Goal: Obtain resource: Download file/media

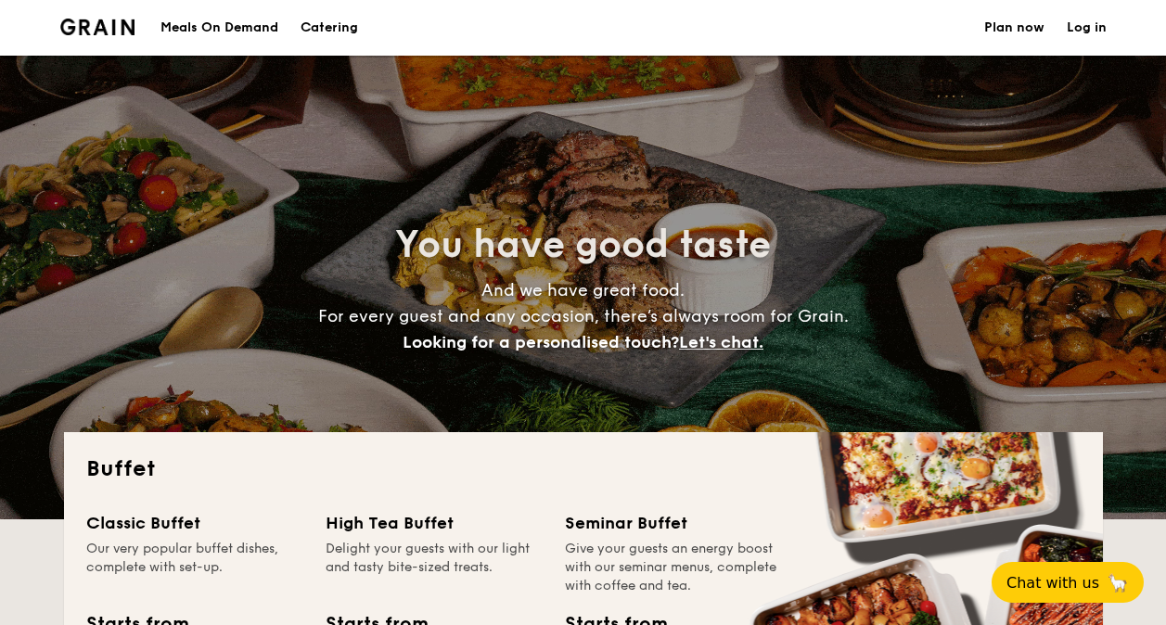
select select
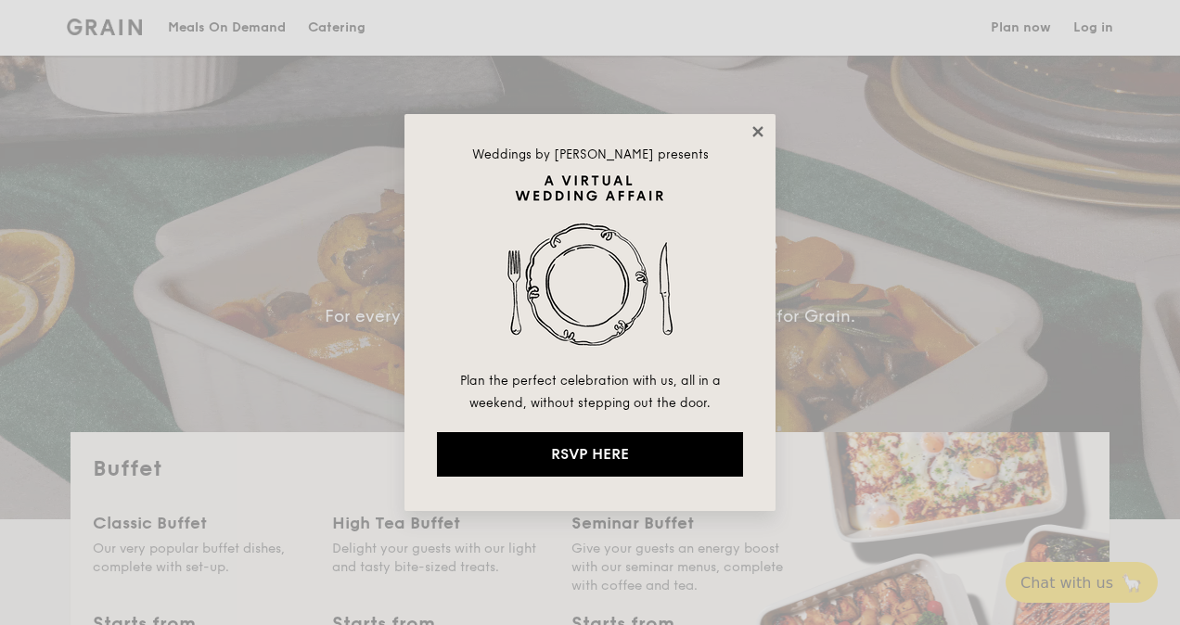
click at [761, 129] on icon at bounding box center [757, 131] width 10 height 10
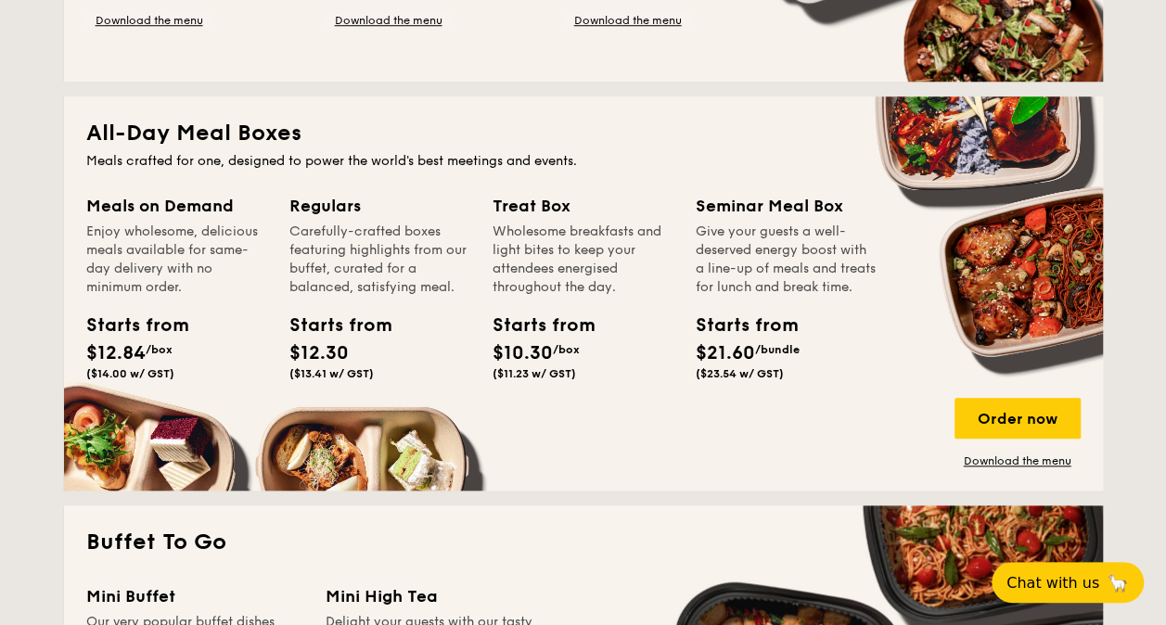
scroll to position [794, 0]
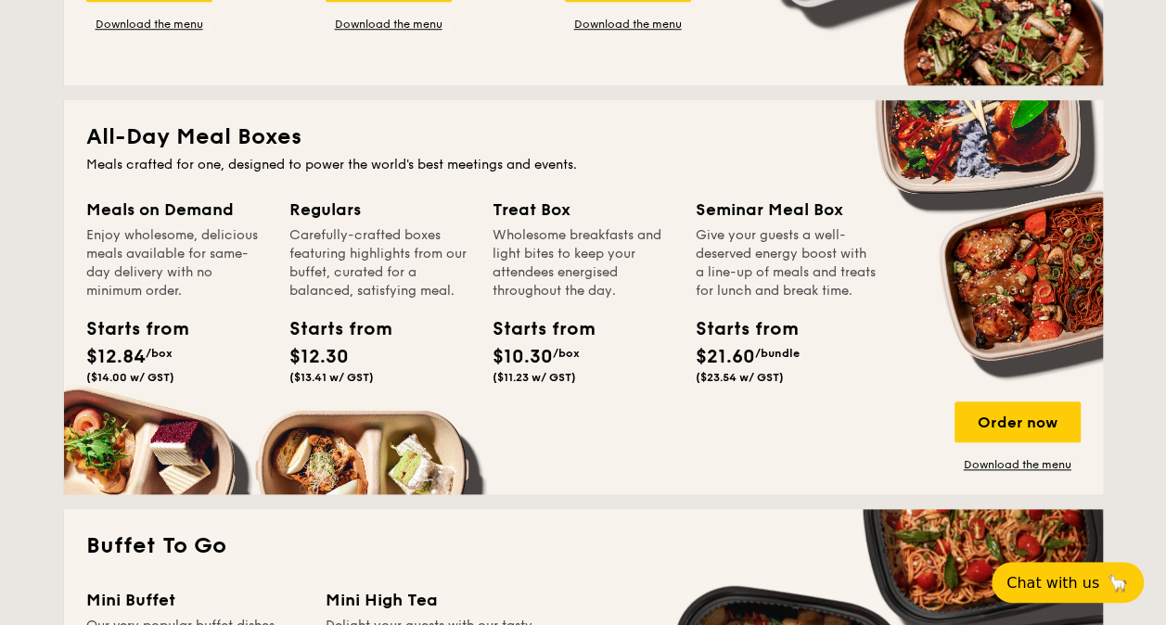
drag, startPoint x: 505, startPoint y: 206, endPoint x: 606, endPoint y: 378, distance: 199.2
click at [606, 378] on div "Treat Box Wholesome breakfasts and light bites to keep your attendees energised…" at bounding box center [583, 294] width 181 height 195
drag, startPoint x: 606, startPoint y: 378, endPoint x: 638, endPoint y: 493, distance: 119.5
click at [638, 493] on div "All-Day Meal Boxes Meals crafted for one, designed to power the world's best me…" at bounding box center [583, 297] width 1039 height 394
drag, startPoint x: 689, startPoint y: 207, endPoint x: 856, endPoint y: 212, distance: 167.1
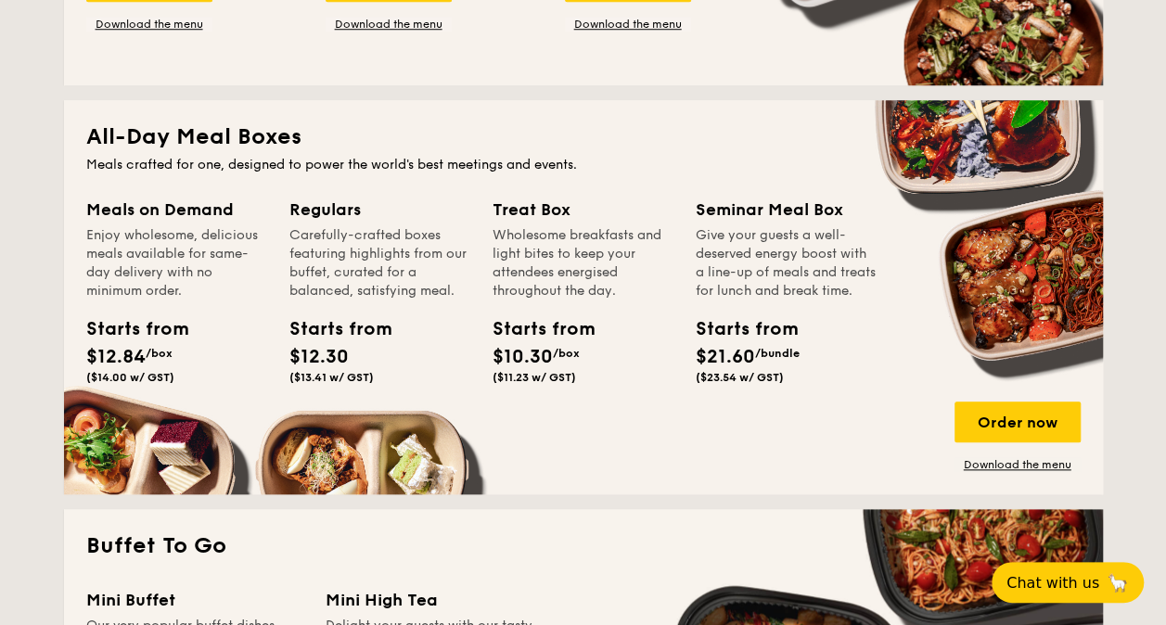
click at [856, 212] on div "Meals on Demand Enjoy wholesome, delicious meals available for same-day deliver…" at bounding box center [583, 335] width 995 height 276
click at [811, 430] on div "Meals on Demand Enjoy wholesome, delicious meals available for same-day deliver…" at bounding box center [583, 335] width 995 height 276
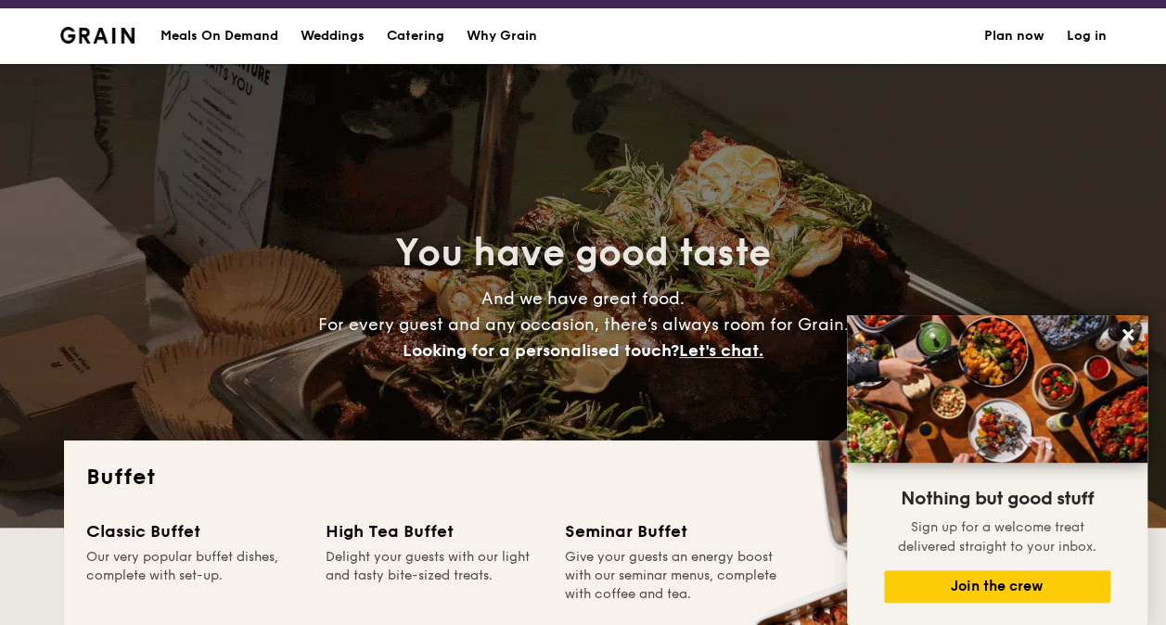
scroll to position [0, 0]
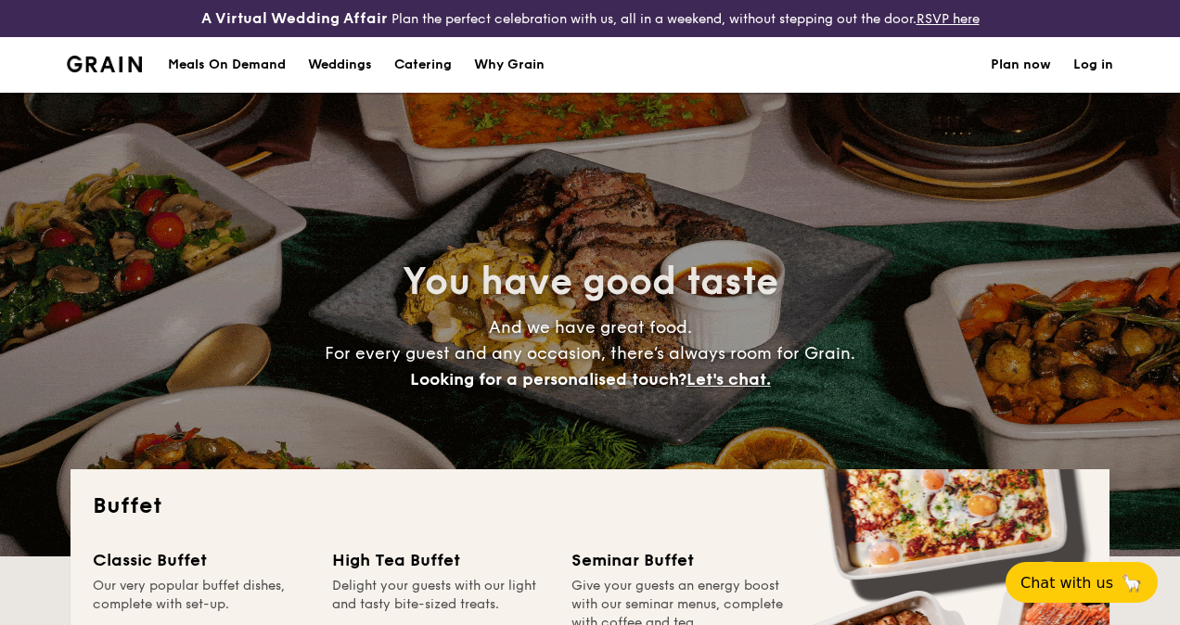
select select
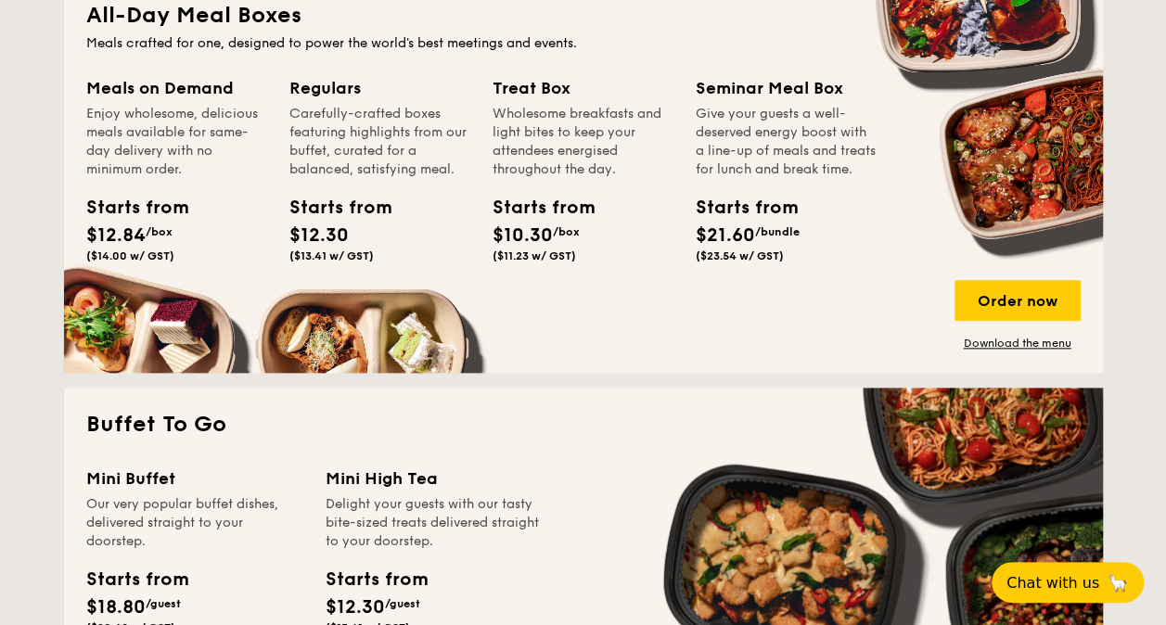
scroll to position [928, 0]
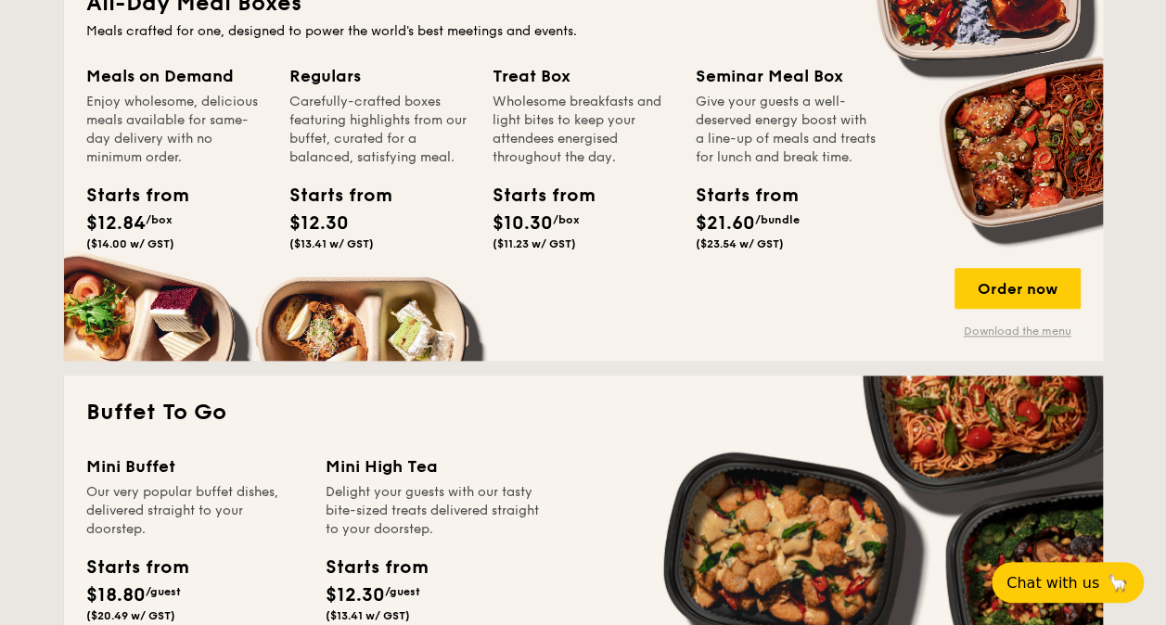
click at [997, 330] on link "Download the menu" at bounding box center [1018, 331] width 126 height 15
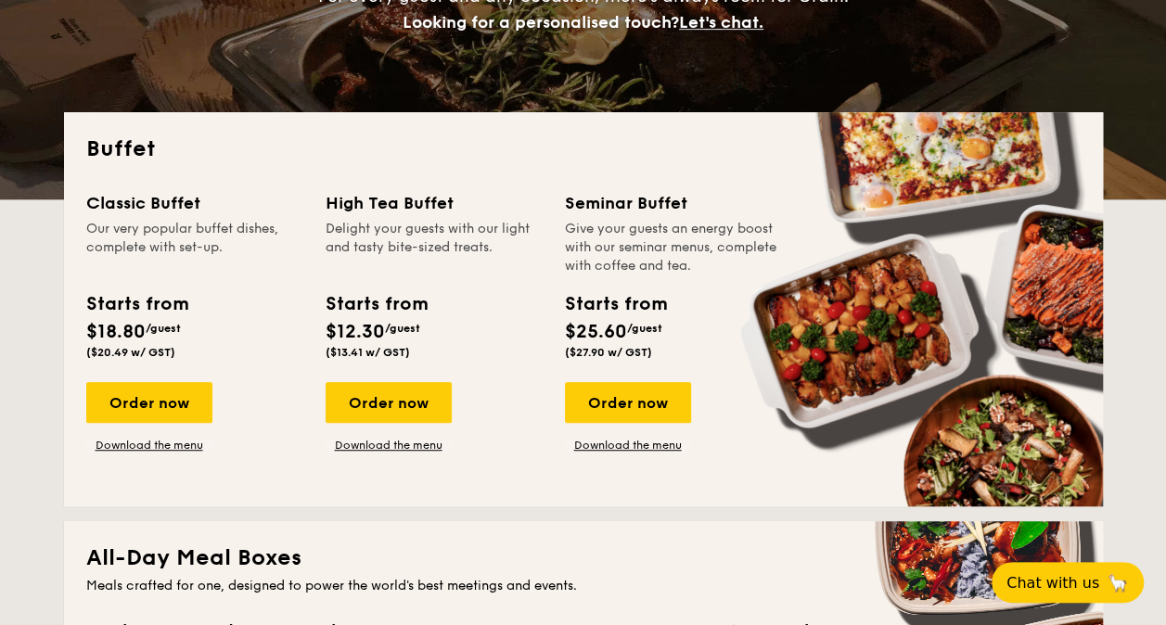
scroll to position [371, 0]
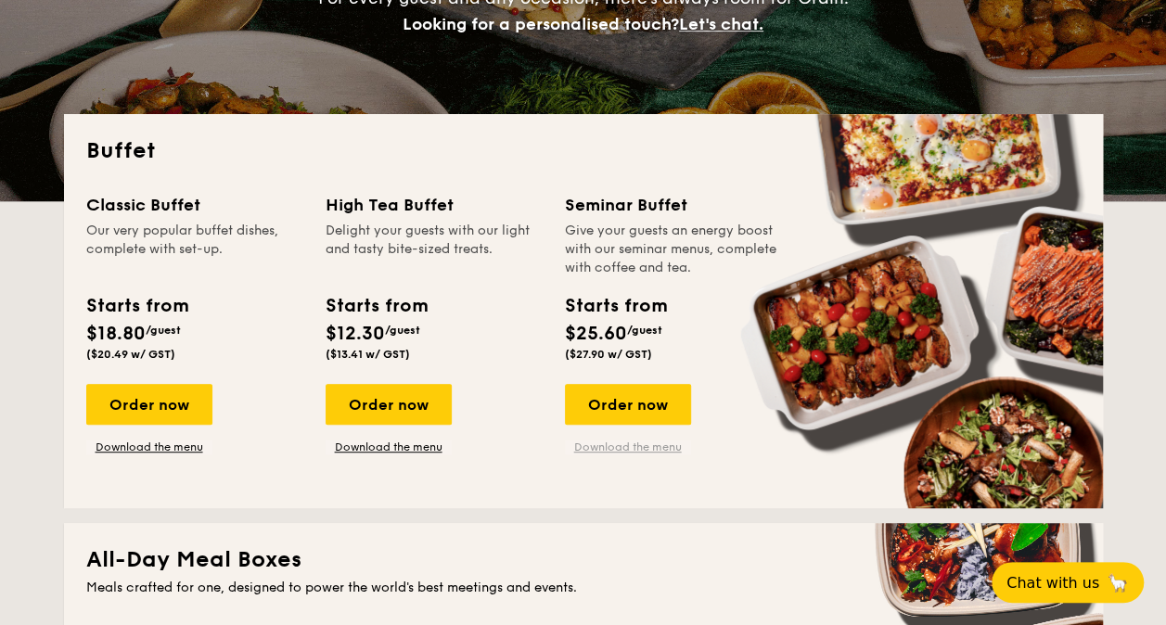
click at [632, 443] on link "Download the menu" at bounding box center [628, 447] width 126 height 15
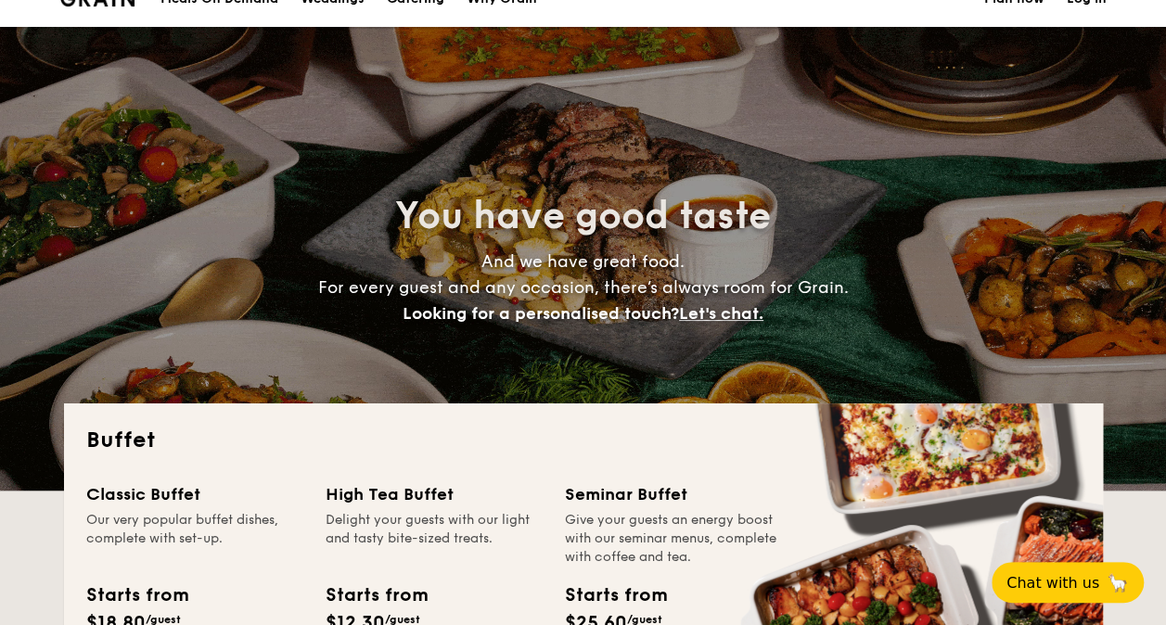
scroll to position [0, 0]
